Goal: Understand site structure: Grasp the organization and layout of the website

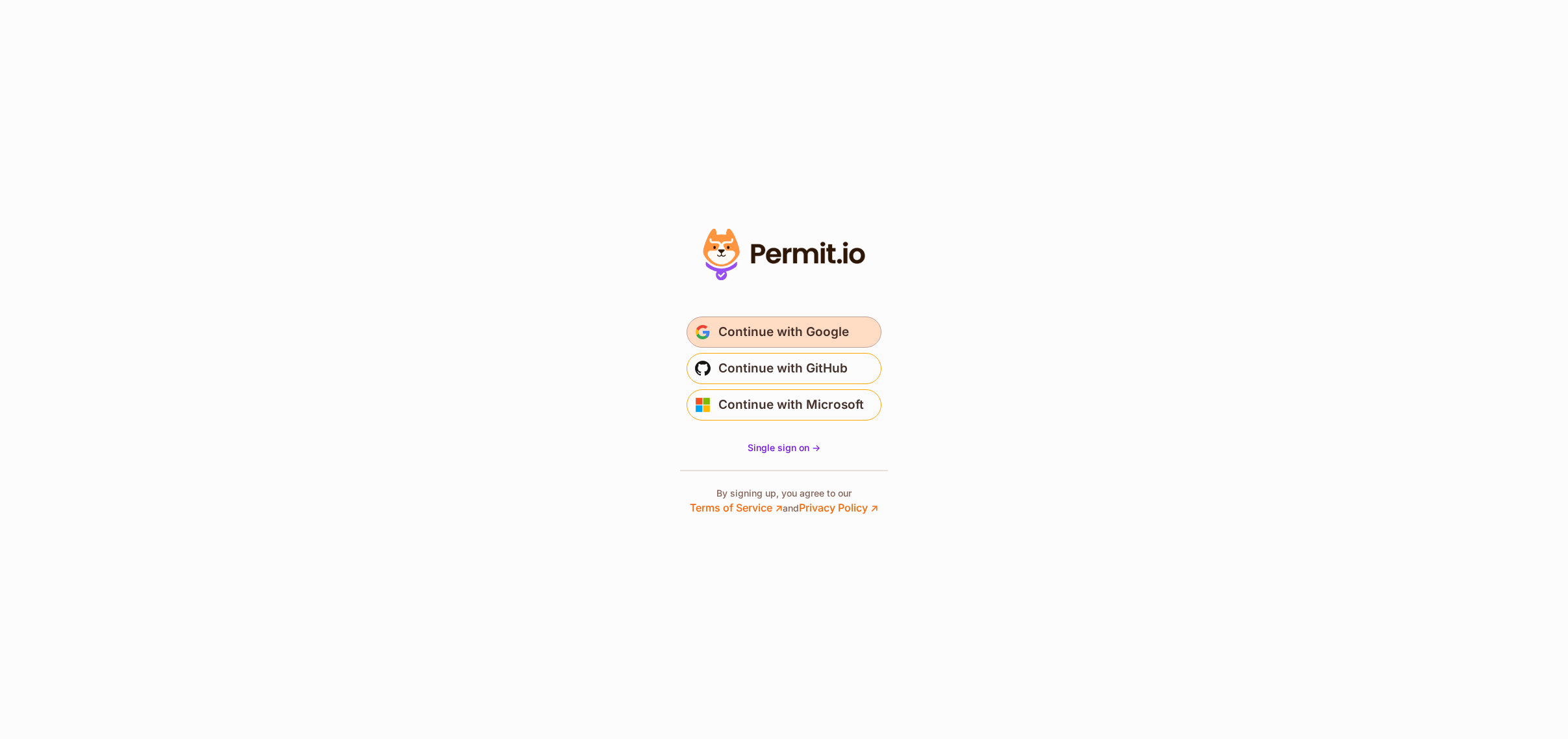
click at [790, 328] on span "Continue with Google" at bounding box center [784, 332] width 130 height 21
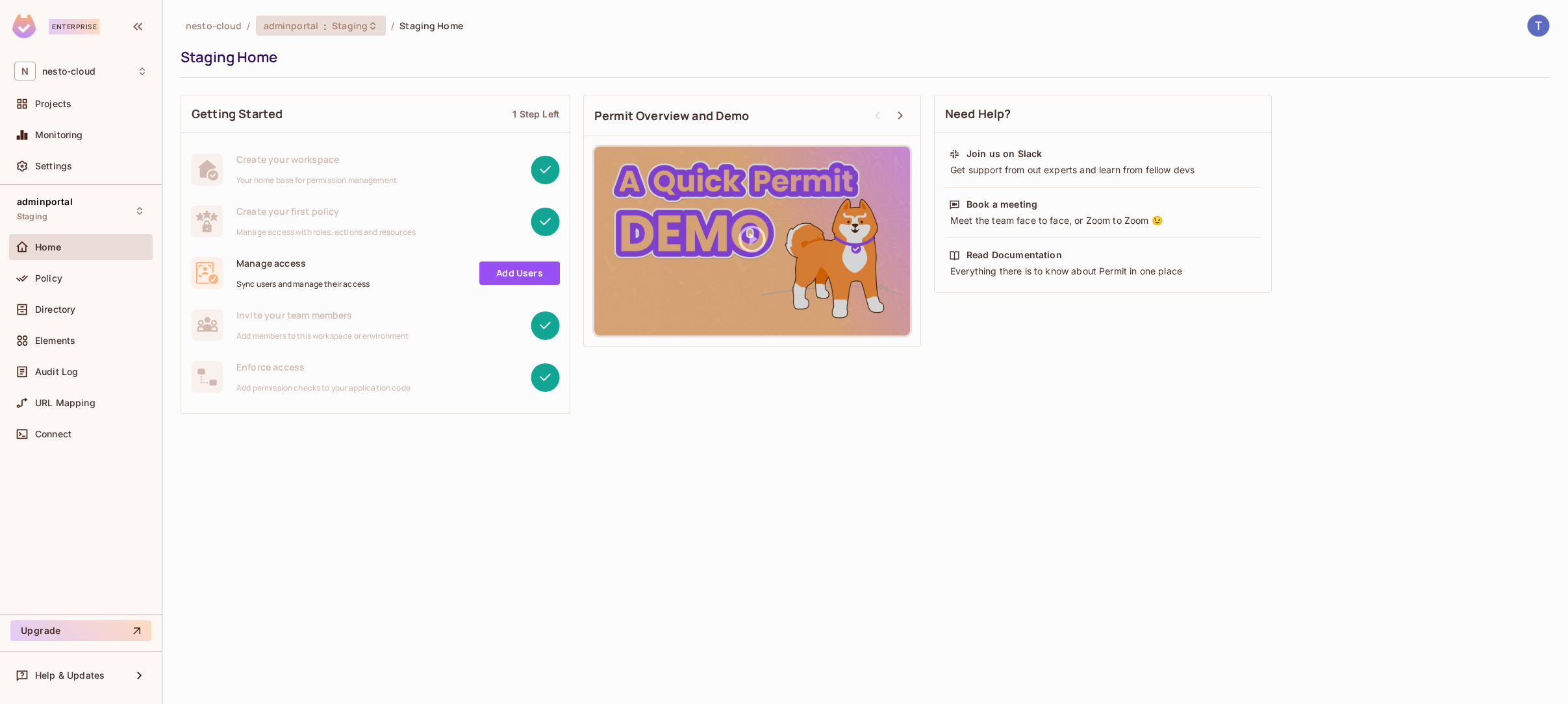
click at [351, 26] on span "Staging" at bounding box center [350, 25] width 36 height 12
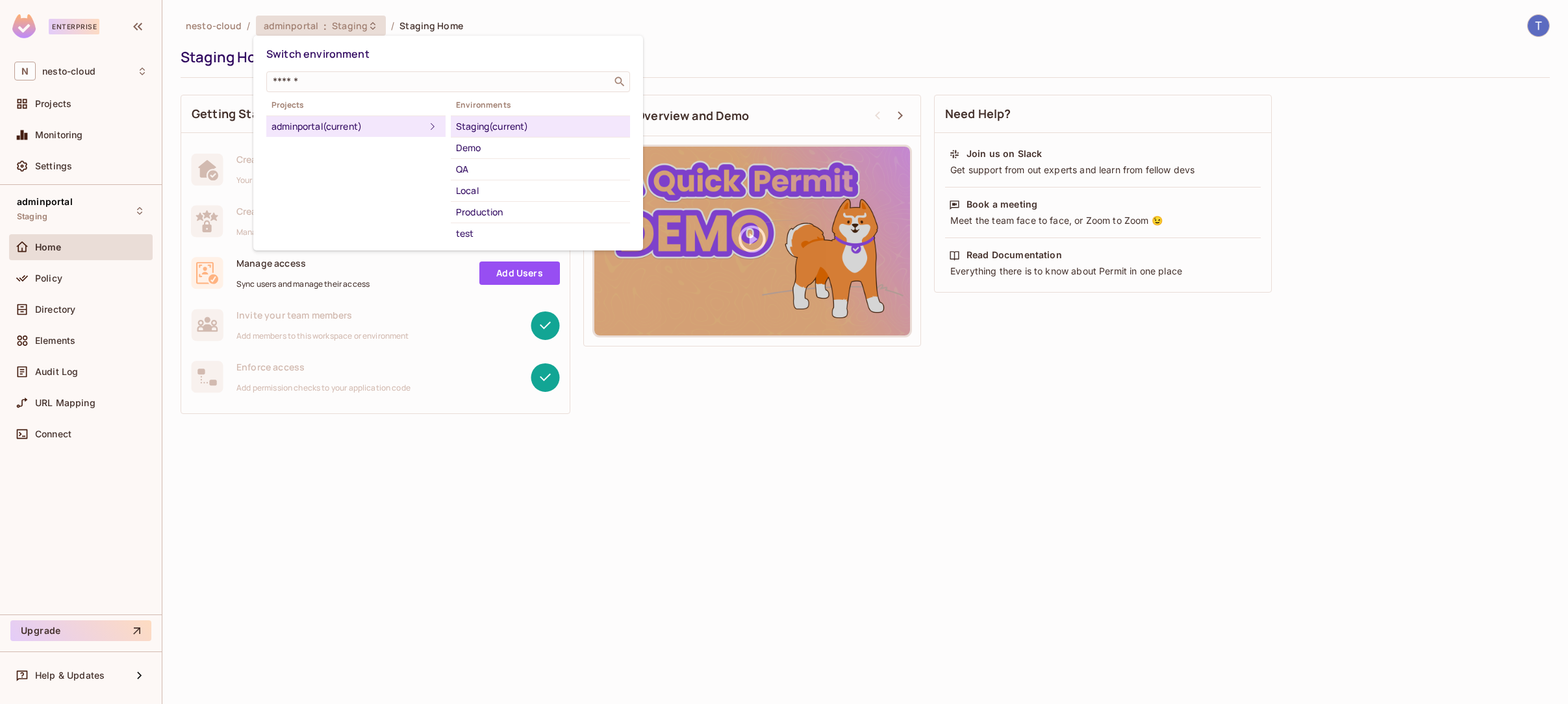
click at [527, 125] on div "Staging (current)" at bounding box center [540, 126] width 169 height 16
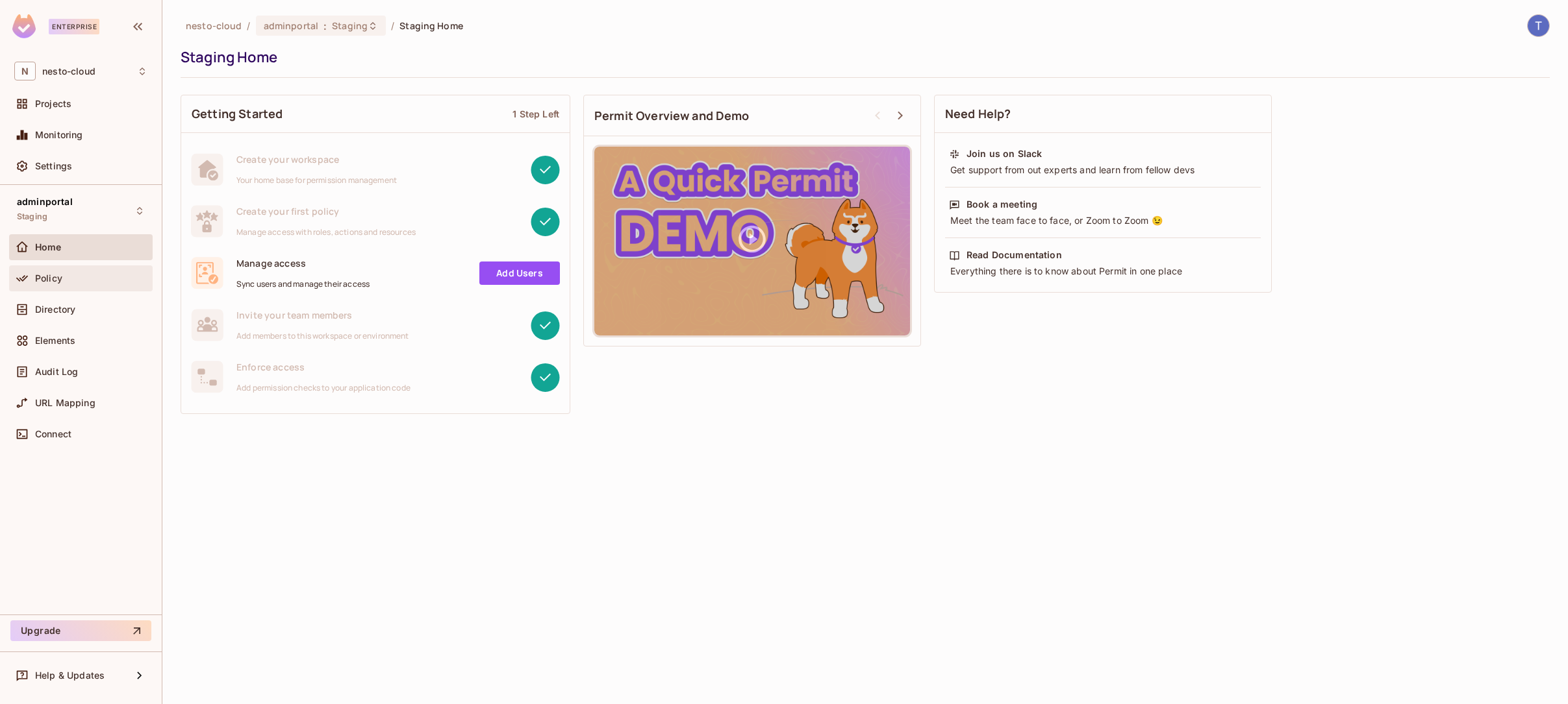
click at [61, 278] on div "Policy" at bounding box center [91, 278] width 112 height 10
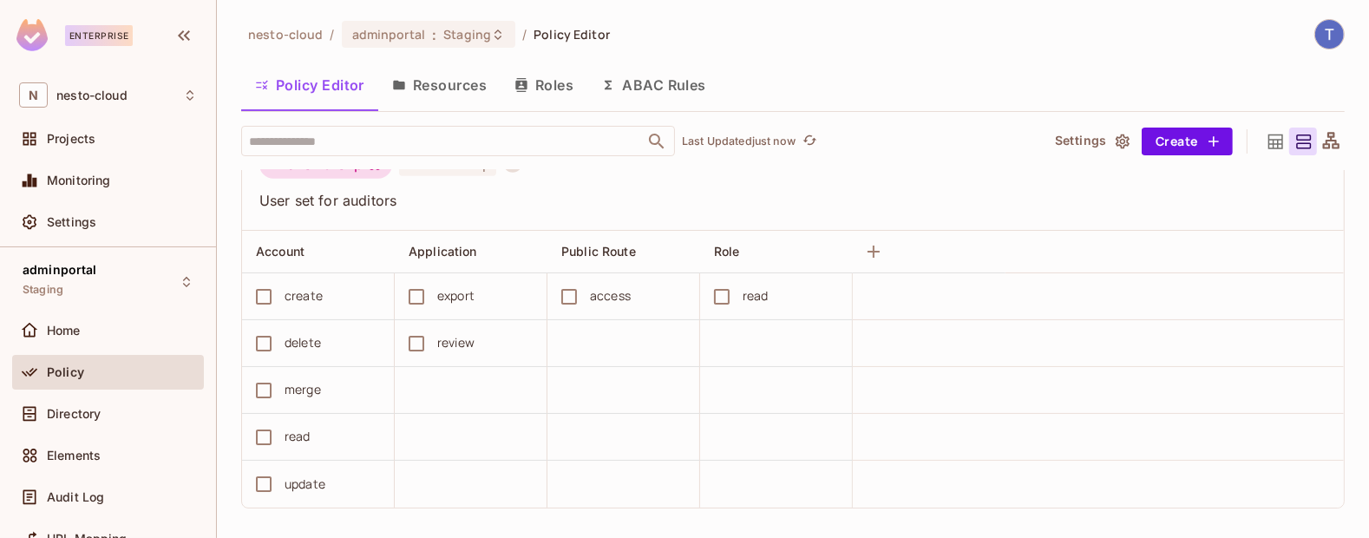
scroll to position [1246, 0]
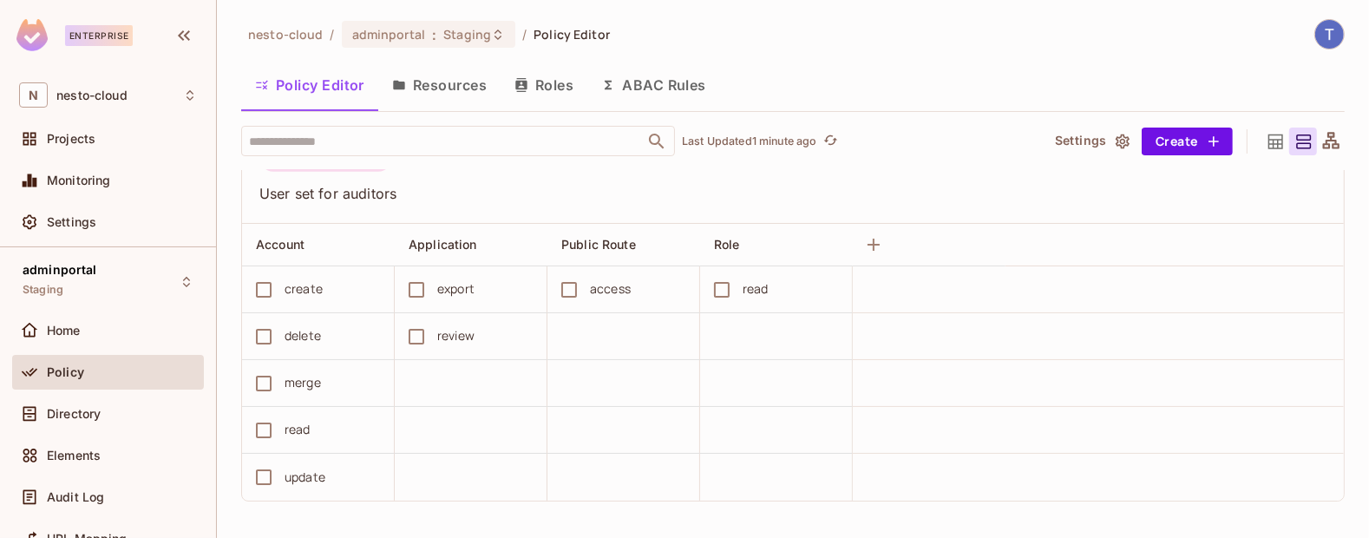
click at [636, 88] on button "ABAC Rules" at bounding box center [653, 84] width 133 height 43
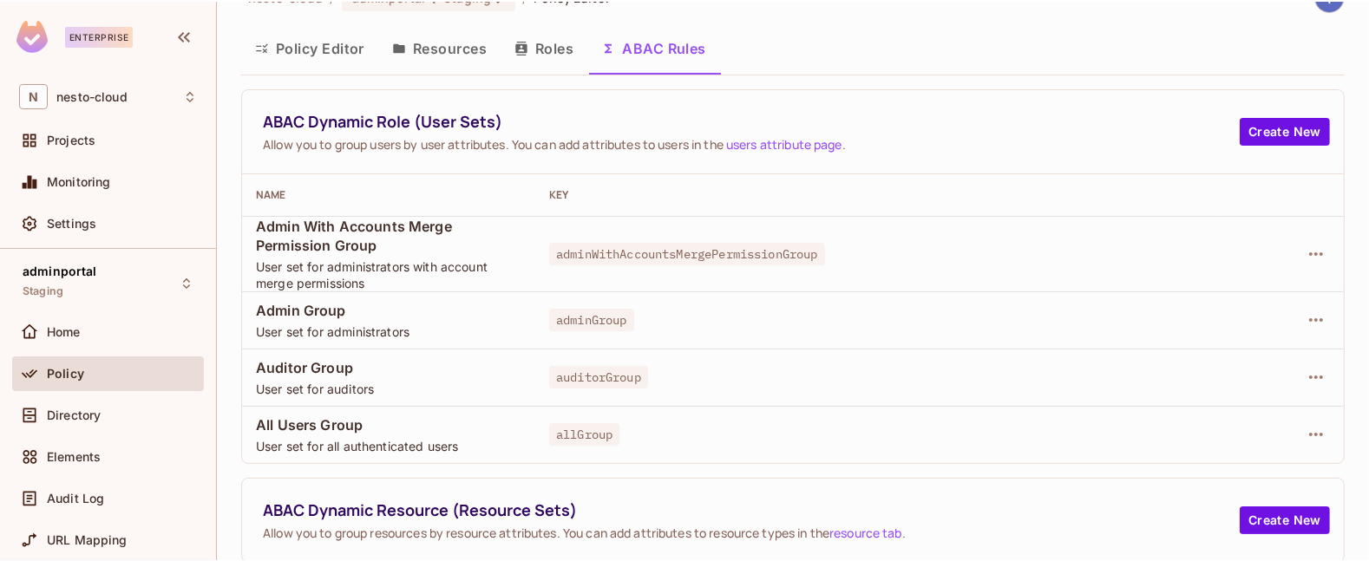
scroll to position [36, 0]
click at [284, 30] on button "Policy Editor" at bounding box center [309, 49] width 137 height 43
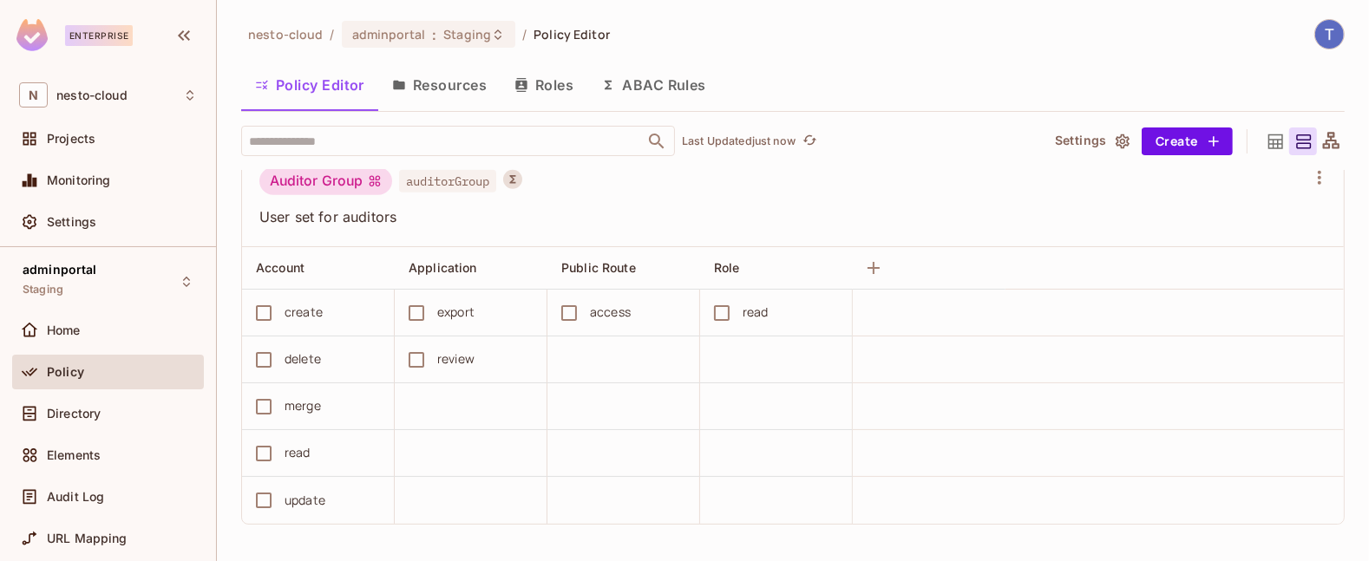
scroll to position [1209, 0]
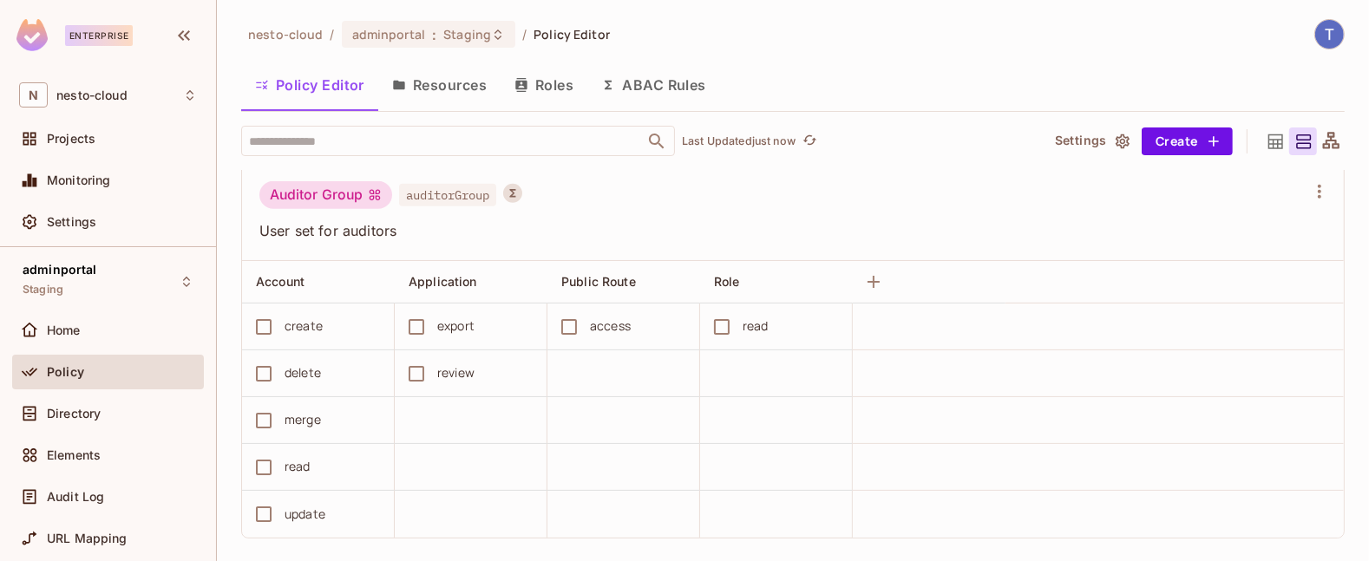
click at [660, 87] on button "ABAC Rules" at bounding box center [653, 84] width 133 height 43
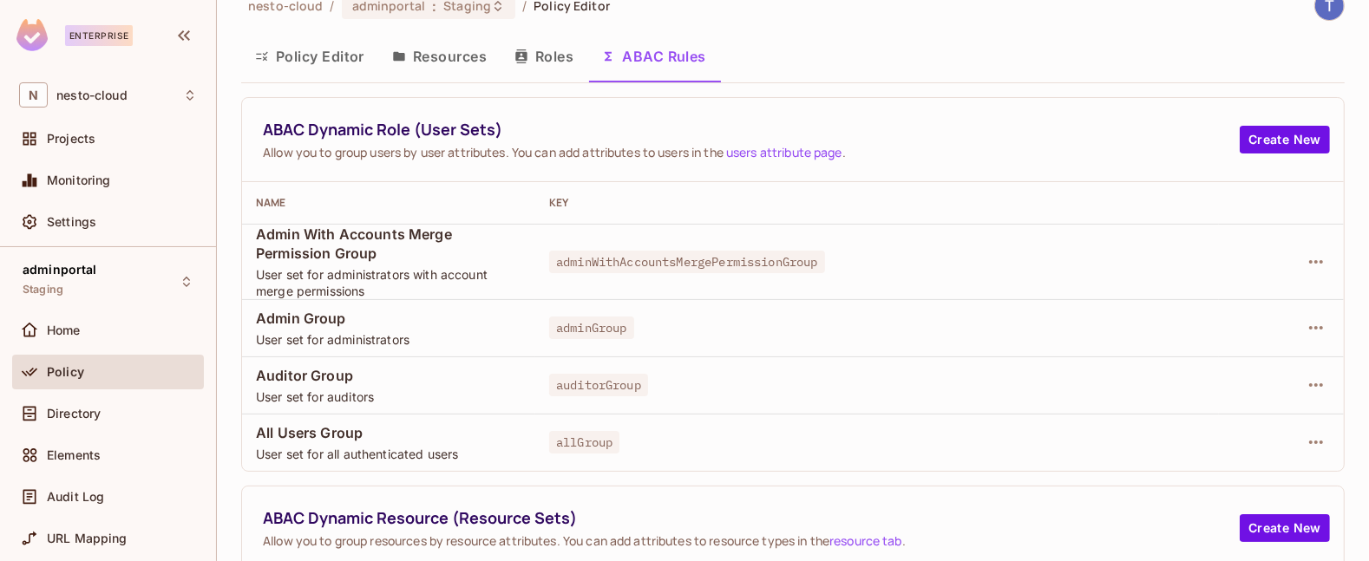
scroll to position [36, 0]
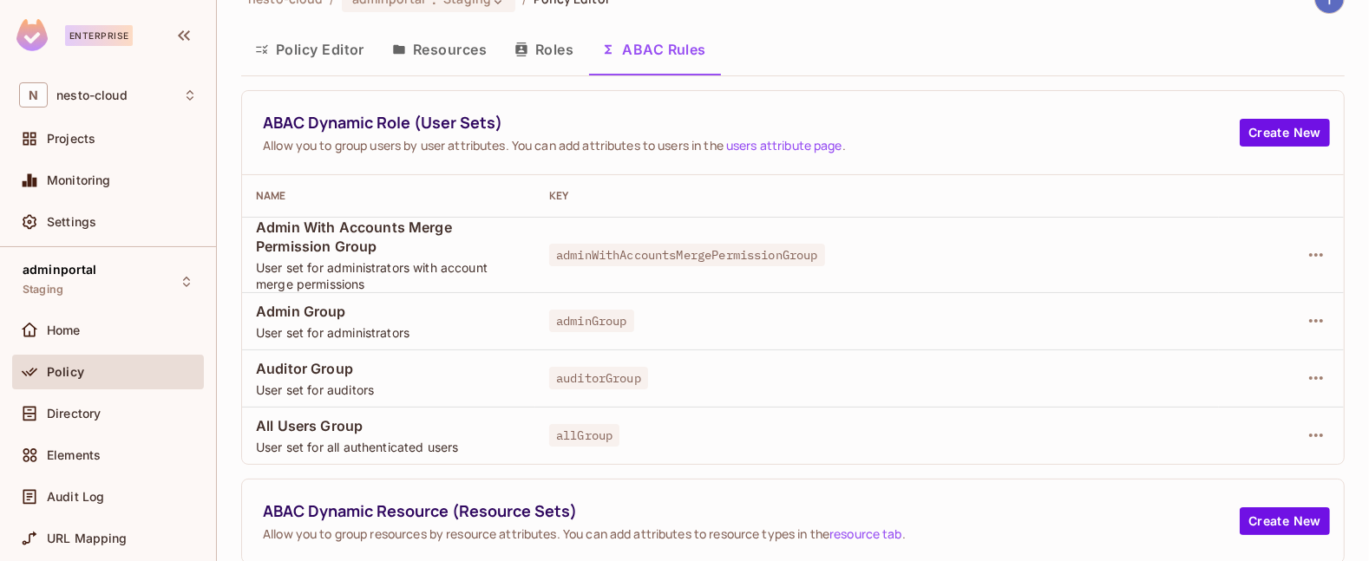
click at [438, 48] on button "Resources" at bounding box center [439, 49] width 122 height 43
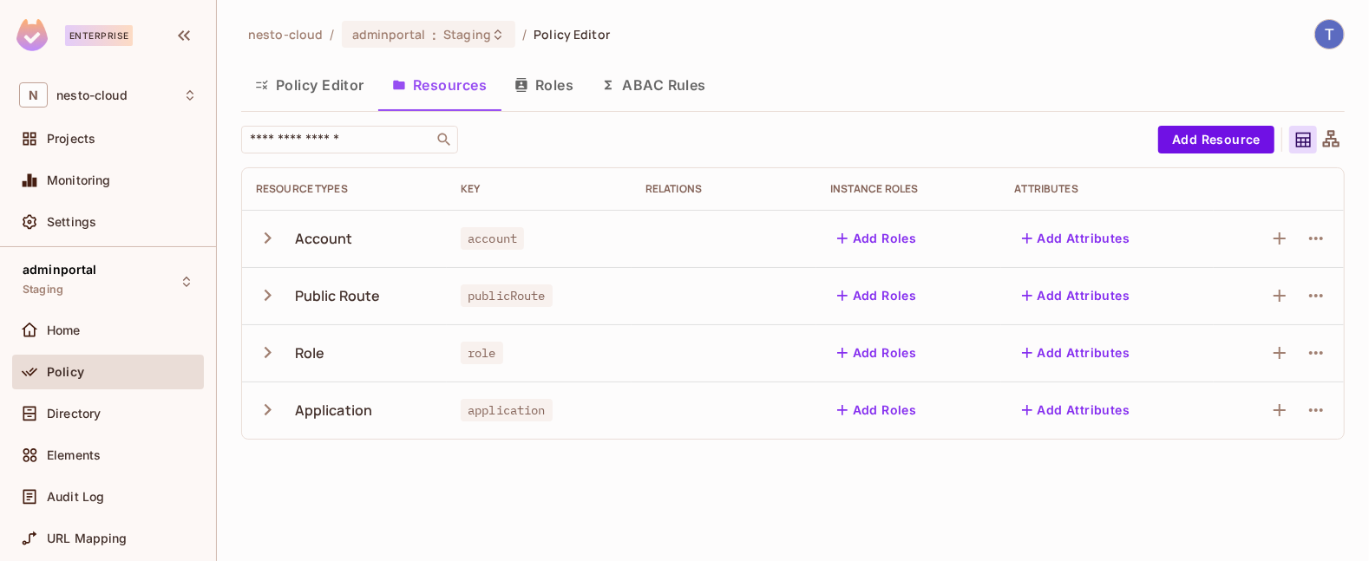
click at [291, 87] on button "Policy Editor" at bounding box center [309, 84] width 137 height 43
